Goal: Task Accomplishment & Management: Use online tool/utility

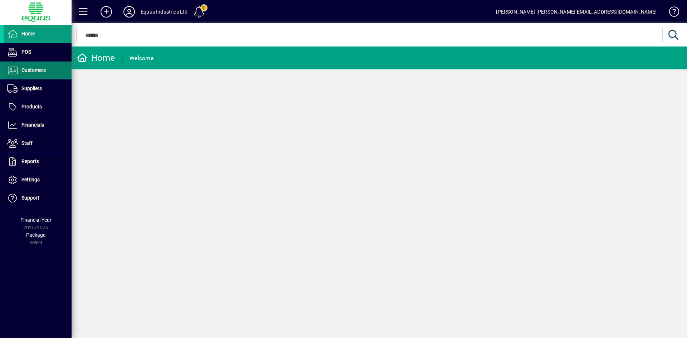
click at [31, 72] on span "Customers" at bounding box center [33, 70] width 24 height 6
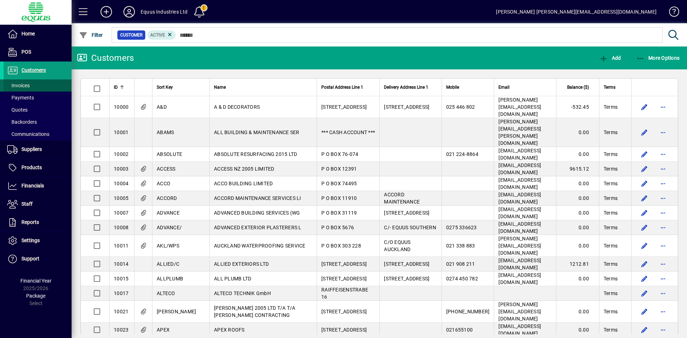
click at [27, 85] on span "Invoices" at bounding box center [18, 86] width 23 height 6
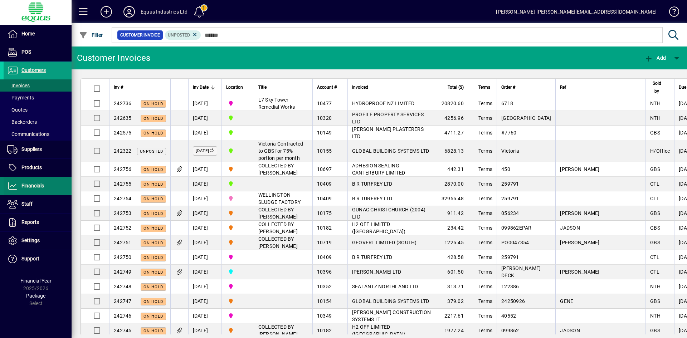
click at [20, 190] on span "Financials" at bounding box center [24, 186] width 40 height 9
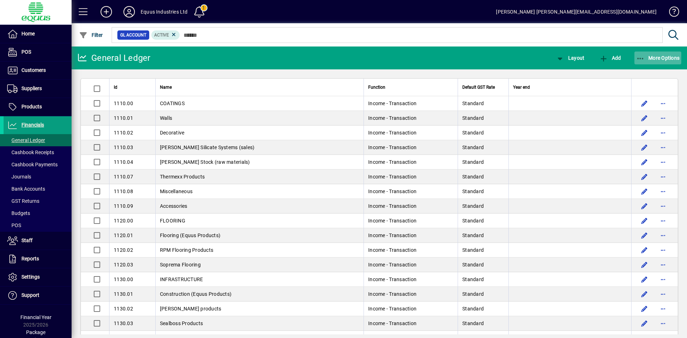
click at [658, 56] on span "More Options" at bounding box center [658, 58] width 44 height 6
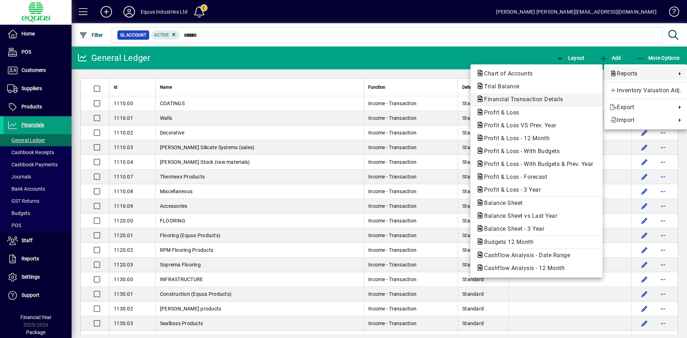
click at [525, 101] on span "Financial Transaction Details" at bounding box center [521, 99] width 91 height 7
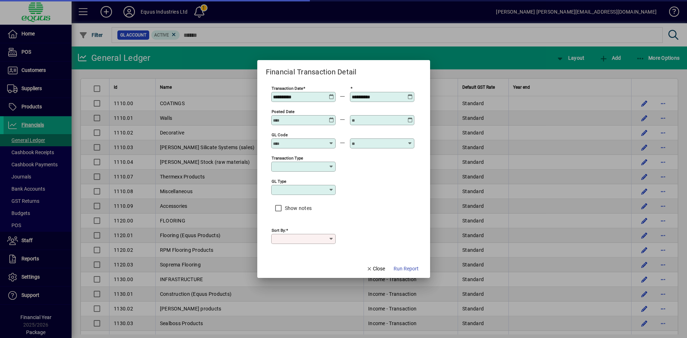
type input "****"
click at [330, 94] on icon at bounding box center [331, 94] width 5 height 0
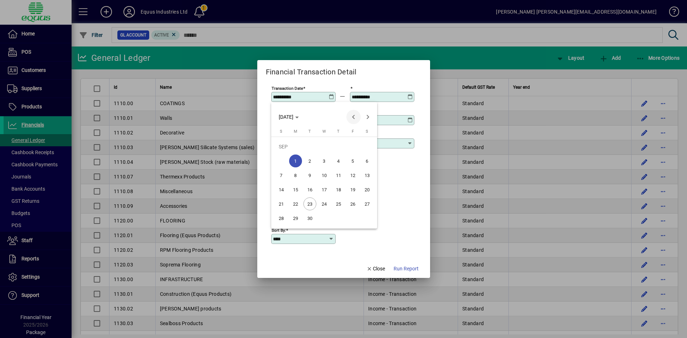
click at [353, 121] on span "Previous month" at bounding box center [353, 117] width 14 height 14
click at [352, 117] on span "Previous month" at bounding box center [353, 117] width 14 height 14
click at [351, 117] on span "Previous month" at bounding box center [353, 117] width 14 height 14
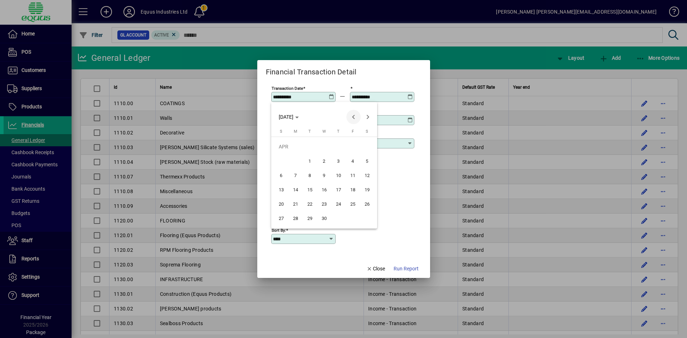
click at [354, 118] on span "Previous month" at bounding box center [353, 117] width 14 height 14
click at [353, 118] on span "Previous month" at bounding box center [353, 117] width 14 height 14
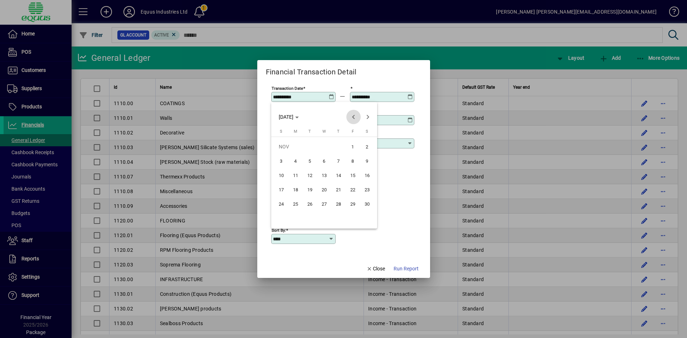
click at [353, 118] on span "Previous month" at bounding box center [353, 117] width 14 height 14
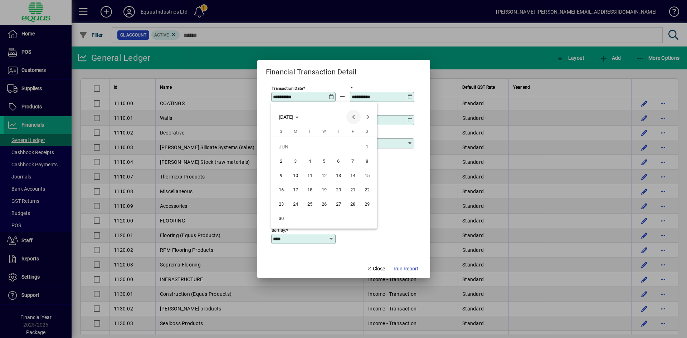
click at [353, 118] on span "Previous month" at bounding box center [353, 117] width 14 height 14
click at [298, 164] on span "1" at bounding box center [295, 161] width 13 height 13
type input "**********"
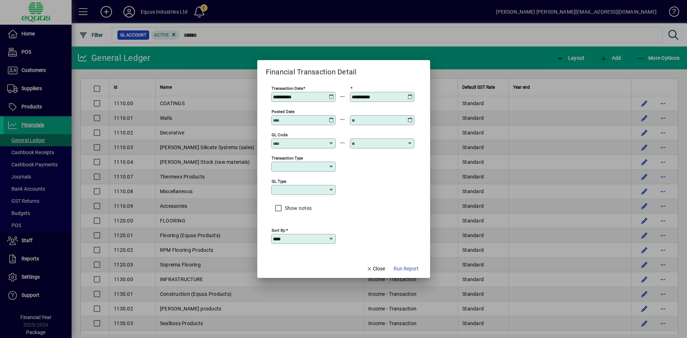
click at [409, 94] on icon at bounding box center [410, 94] width 5 height 0
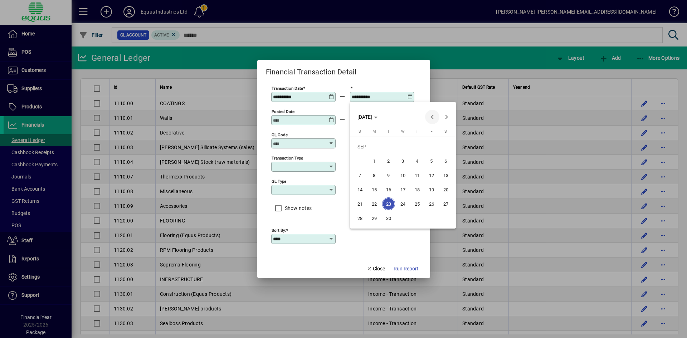
click at [433, 116] on span "Previous month" at bounding box center [432, 117] width 14 height 14
click at [432, 116] on span "Previous month" at bounding box center [432, 117] width 14 height 14
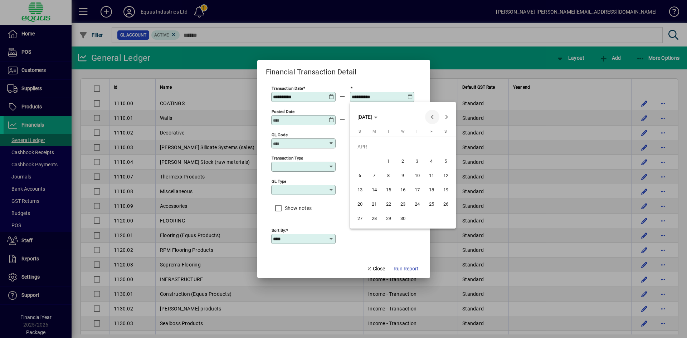
click at [432, 116] on span "Previous month" at bounding box center [432, 117] width 14 height 14
click at [373, 220] on span "31" at bounding box center [374, 218] width 13 height 13
type input "**********"
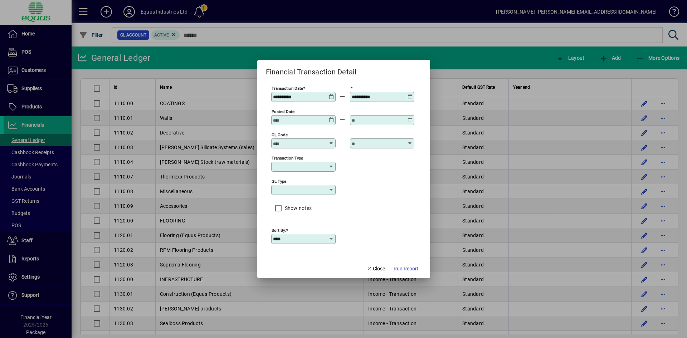
click at [307, 145] on input "GL code" at bounding box center [299, 144] width 52 height 6
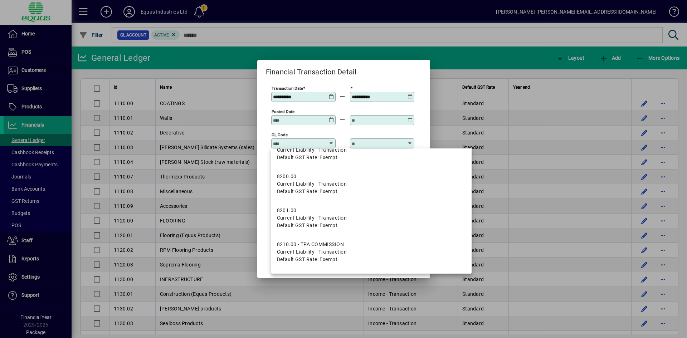
scroll to position [10072, 0]
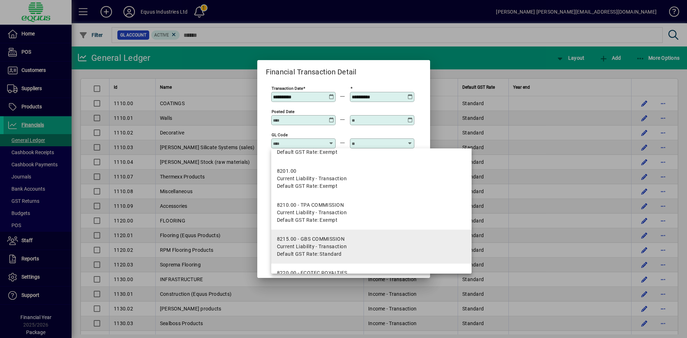
click at [321, 237] on div "8215.00 - GBS COMMISSION" at bounding box center [312, 240] width 70 height 8
type input "**********"
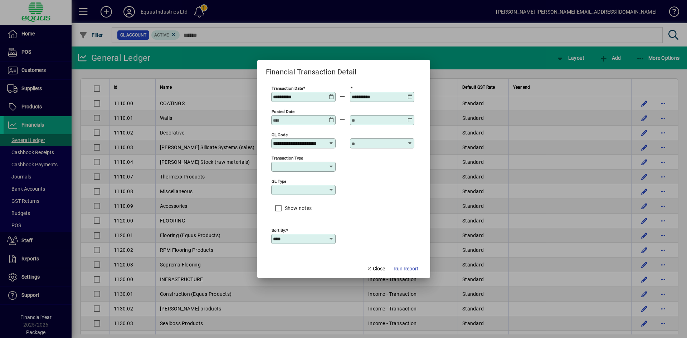
click at [374, 145] on input "text" at bounding box center [378, 144] width 52 height 6
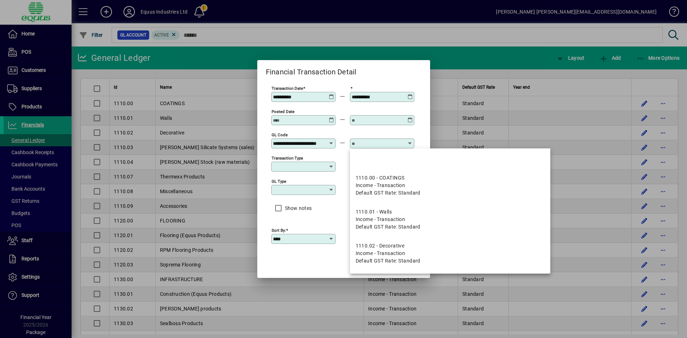
scroll to position [0, 0]
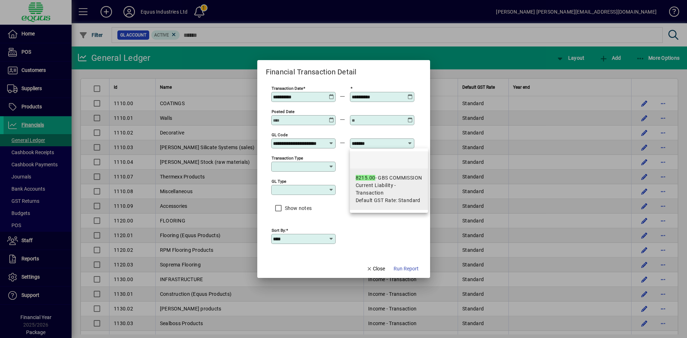
click at [379, 180] on div "8215.00 - GBS COMMISSION" at bounding box center [389, 178] width 67 height 8
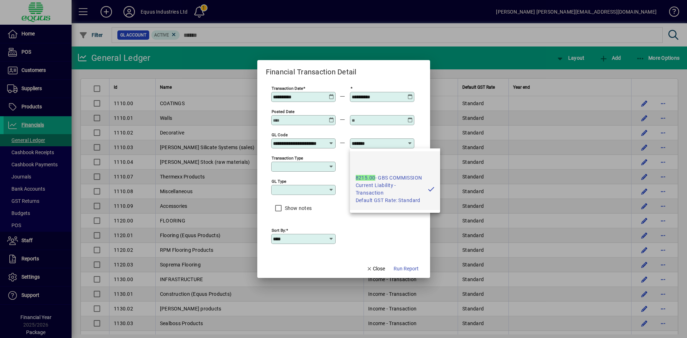
type input "**********"
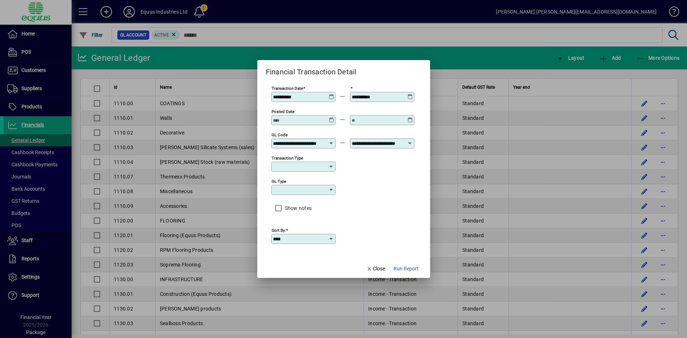
scroll to position [0, 14]
click at [405, 271] on span "Run Report" at bounding box center [406, 269] width 25 height 8
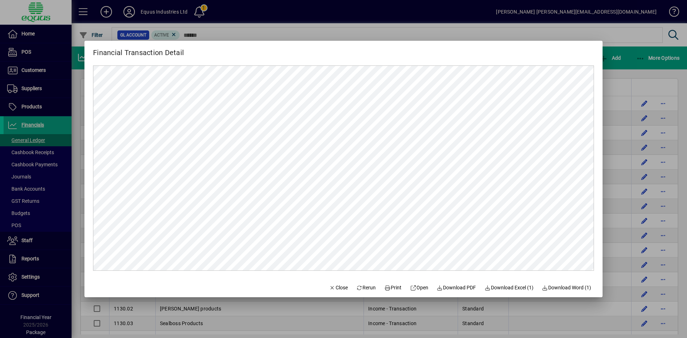
scroll to position [0, 0]
click at [390, 290] on span "Print" at bounding box center [392, 288] width 17 height 8
click at [333, 290] on span "Close" at bounding box center [338, 288] width 19 height 8
